Goal: Task Accomplishment & Management: Use online tool/utility

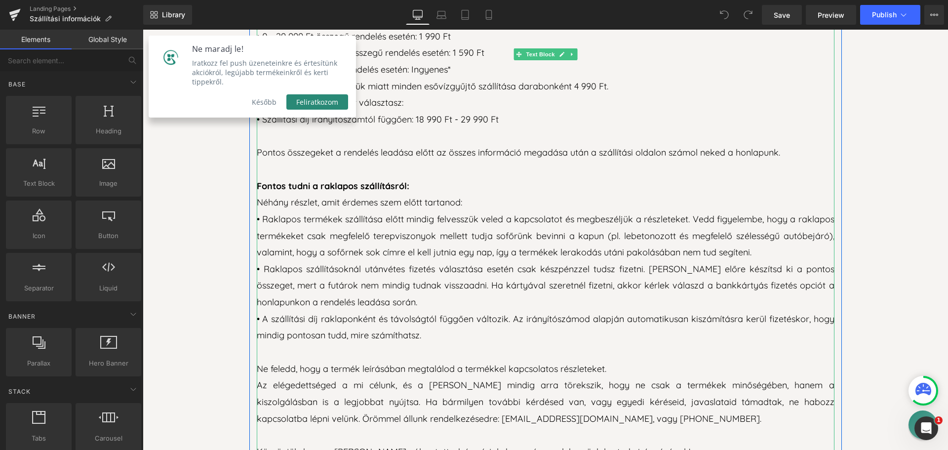
scroll to position [790, 0]
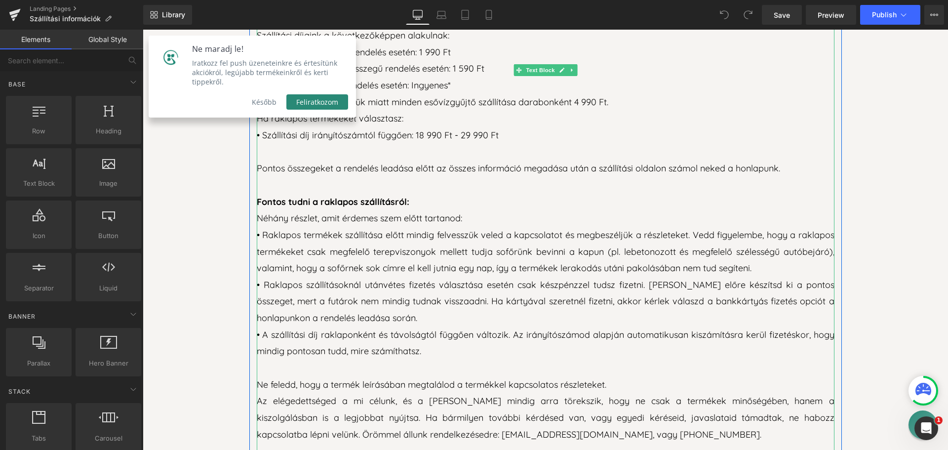
click at [503, 402] on p "Az elégedettséged a mi célunk, és a [PERSON_NAME] mindig arra törekszik, hogy n…" at bounding box center [545, 417] width 577 height 50
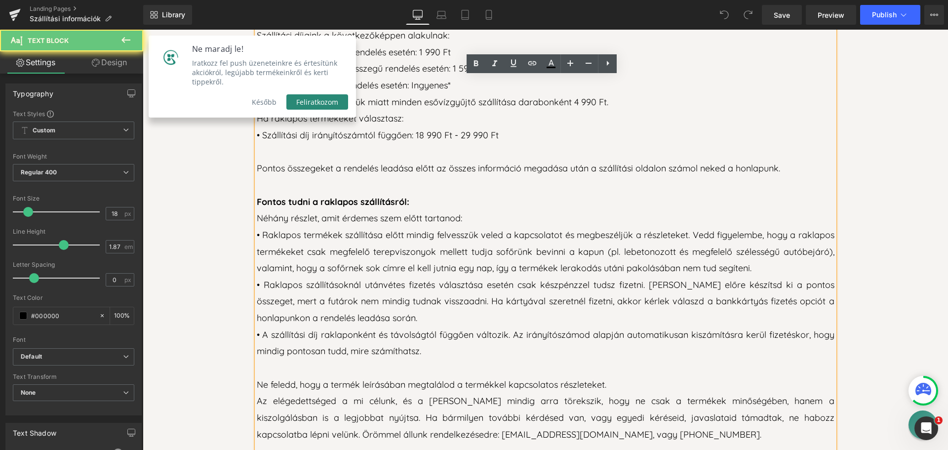
click at [506, 405] on p "Az elégedettséged a mi célunk, és a [PERSON_NAME] mindig arra törekszik, hogy n…" at bounding box center [545, 417] width 577 height 50
click at [503, 404] on p "Az elégedettséged a mi célunk, és a [PERSON_NAME] mindig arra törekszik, hogy n…" at bounding box center [545, 417] width 577 height 50
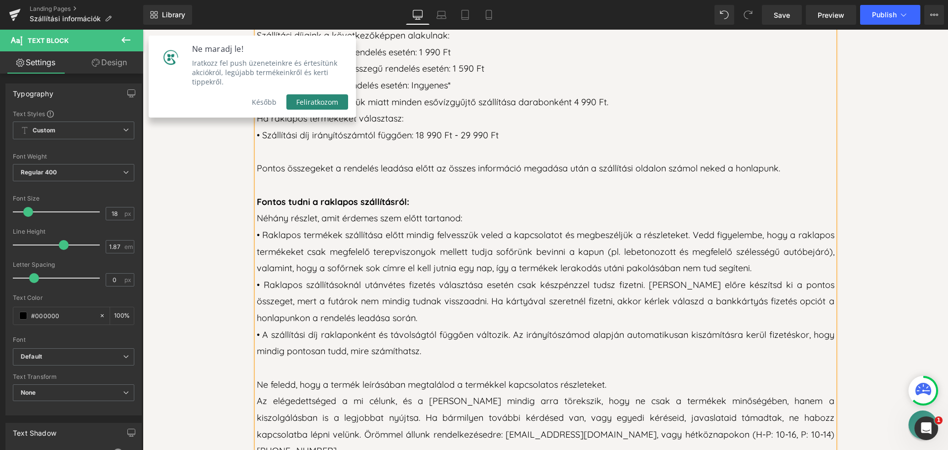
click at [614, 404] on p "Az elégedettséged a mi célunk, és a [PERSON_NAME] mindig arra törekszik, hogy n…" at bounding box center [545, 425] width 577 height 67
click at [659, 404] on p "Az elégedettséged a mi célunk, és a [PERSON_NAME] mindig arra törekszik, hogy n…" at bounding box center [545, 425] width 577 height 67
click at [751, 406] on p "Az elégedettséged a mi célunk, és a [PERSON_NAME] mindig arra törekszik, hogy n…" at bounding box center [545, 425] width 577 height 67
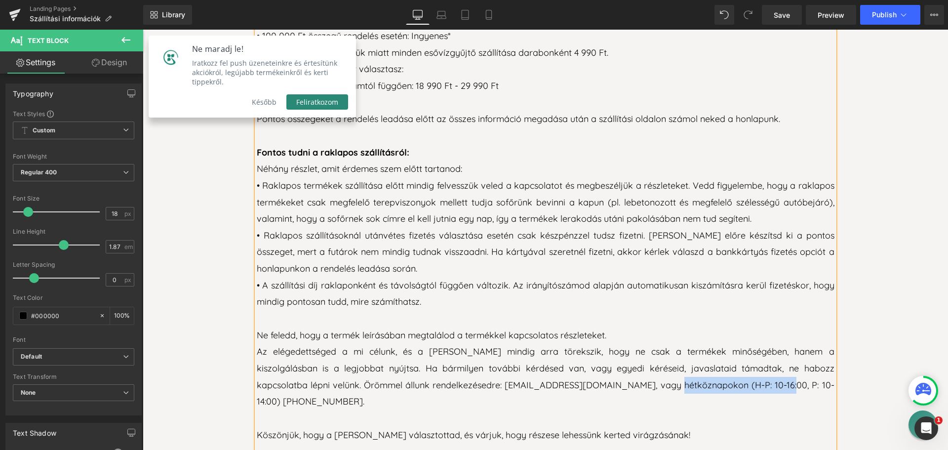
drag, startPoint x: 577, startPoint y: 351, endPoint x: 670, endPoint y: 348, distance: 92.8
click at [670, 348] on p "Az elégedettséged a mi célunk, és a [PERSON_NAME] mindig arra törekszik, hogy n…" at bounding box center [545, 376] width 577 height 67
copy p "H-P: 10-16:00, P: 10-14:00"
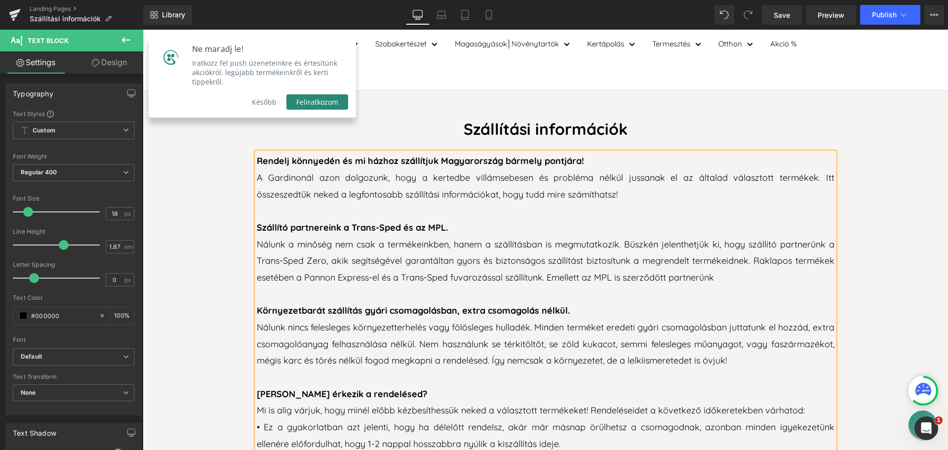
scroll to position [0, 0]
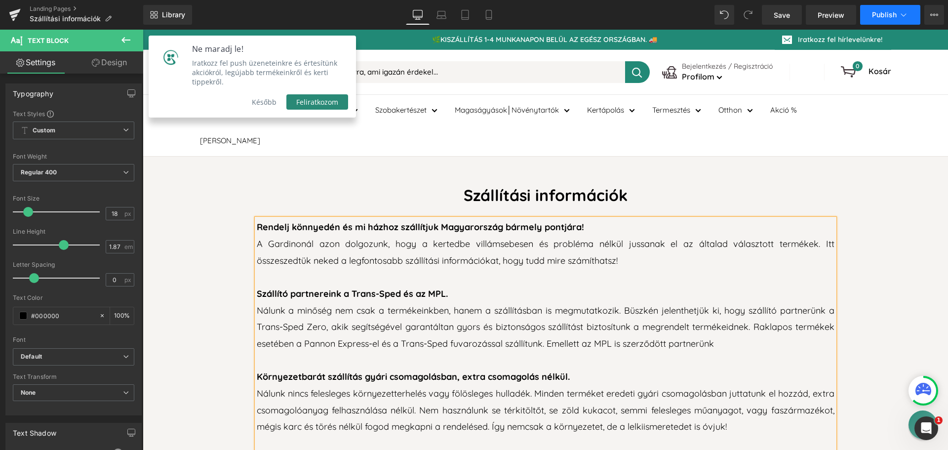
click at [881, 8] on button "Publish" at bounding box center [890, 15] width 60 height 20
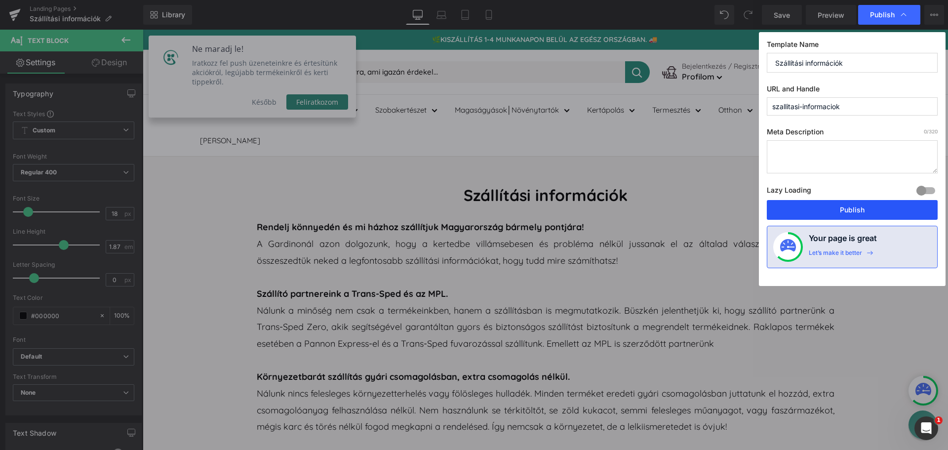
click at [809, 210] on button "Publish" at bounding box center [851, 210] width 171 height 20
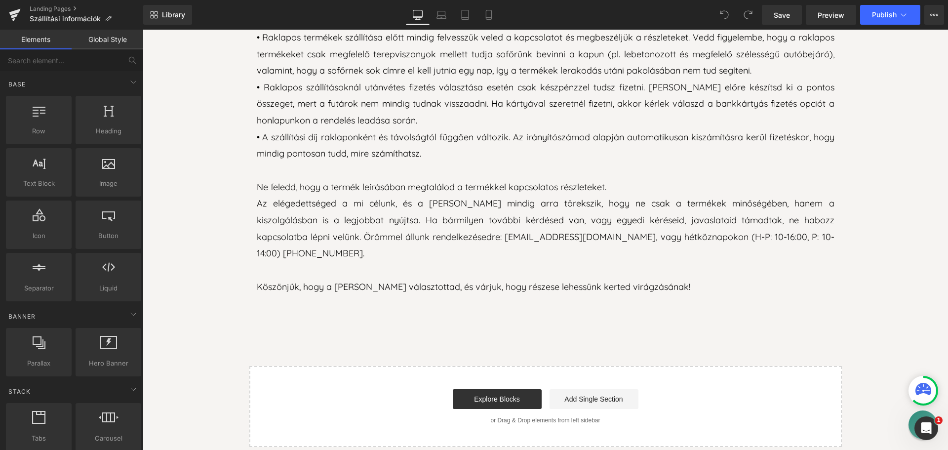
scroll to position [938, 0]
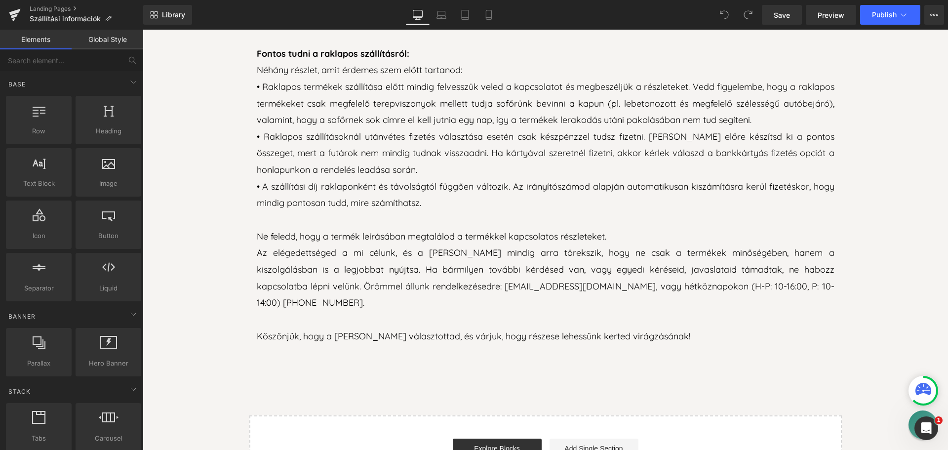
click at [634, 261] on p "Az elégedettséged a mi célunk, és a [PERSON_NAME] mindig arra törekszik, hogy n…" at bounding box center [545, 277] width 577 height 67
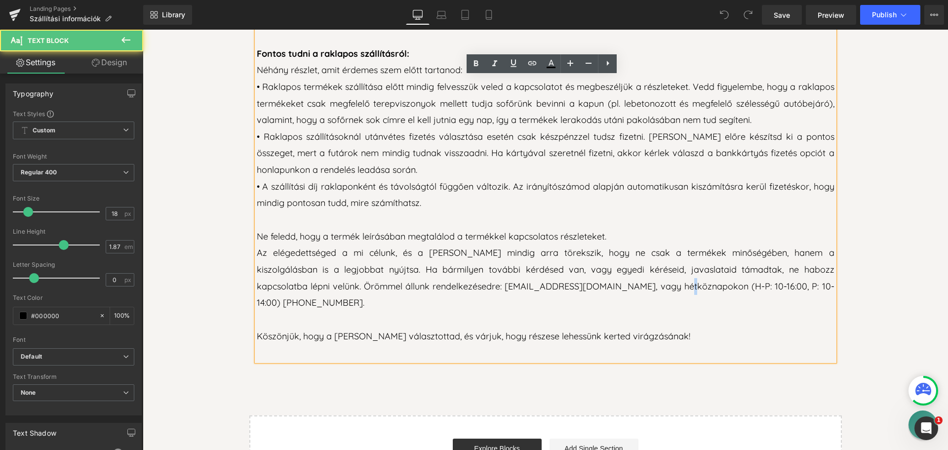
click at [589, 256] on p "Az elégedettséged a mi célunk, és a [PERSON_NAME] mindig arra törekszik, hogy n…" at bounding box center [545, 277] width 577 height 67
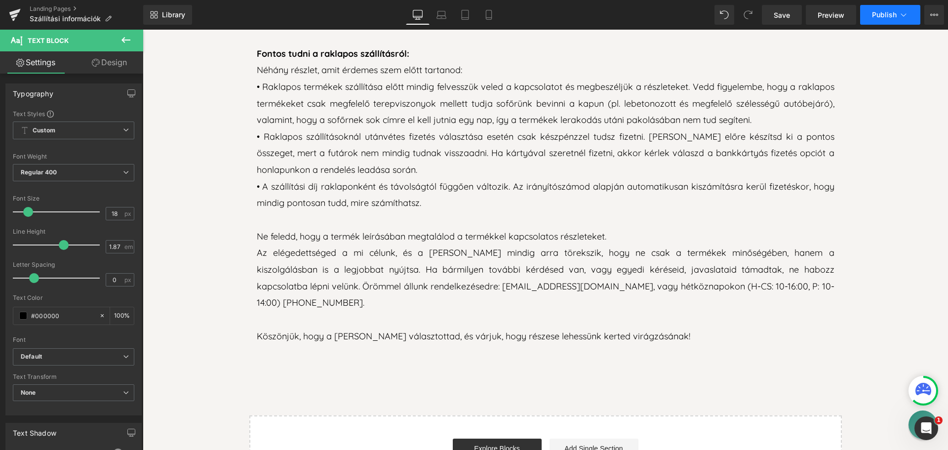
click at [878, 13] on span "Publish" at bounding box center [884, 15] width 25 height 8
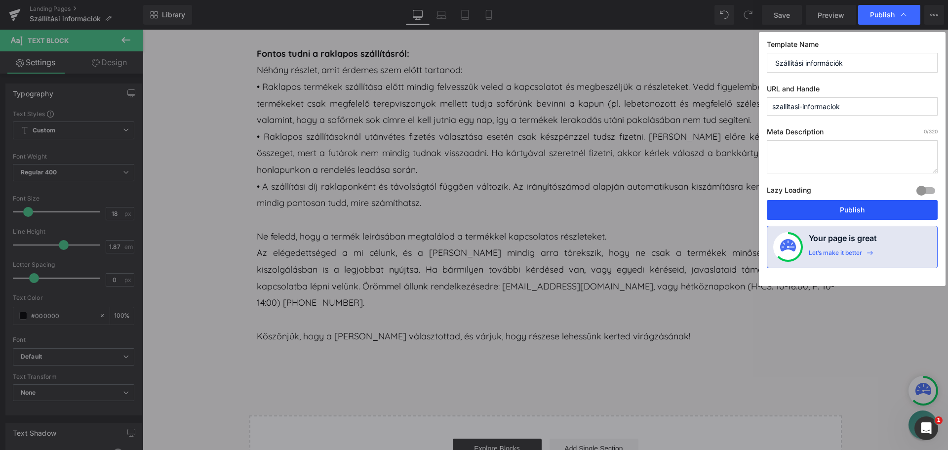
click at [844, 207] on button "Publish" at bounding box center [851, 210] width 171 height 20
